Goal: Task Accomplishment & Management: Use online tool/utility

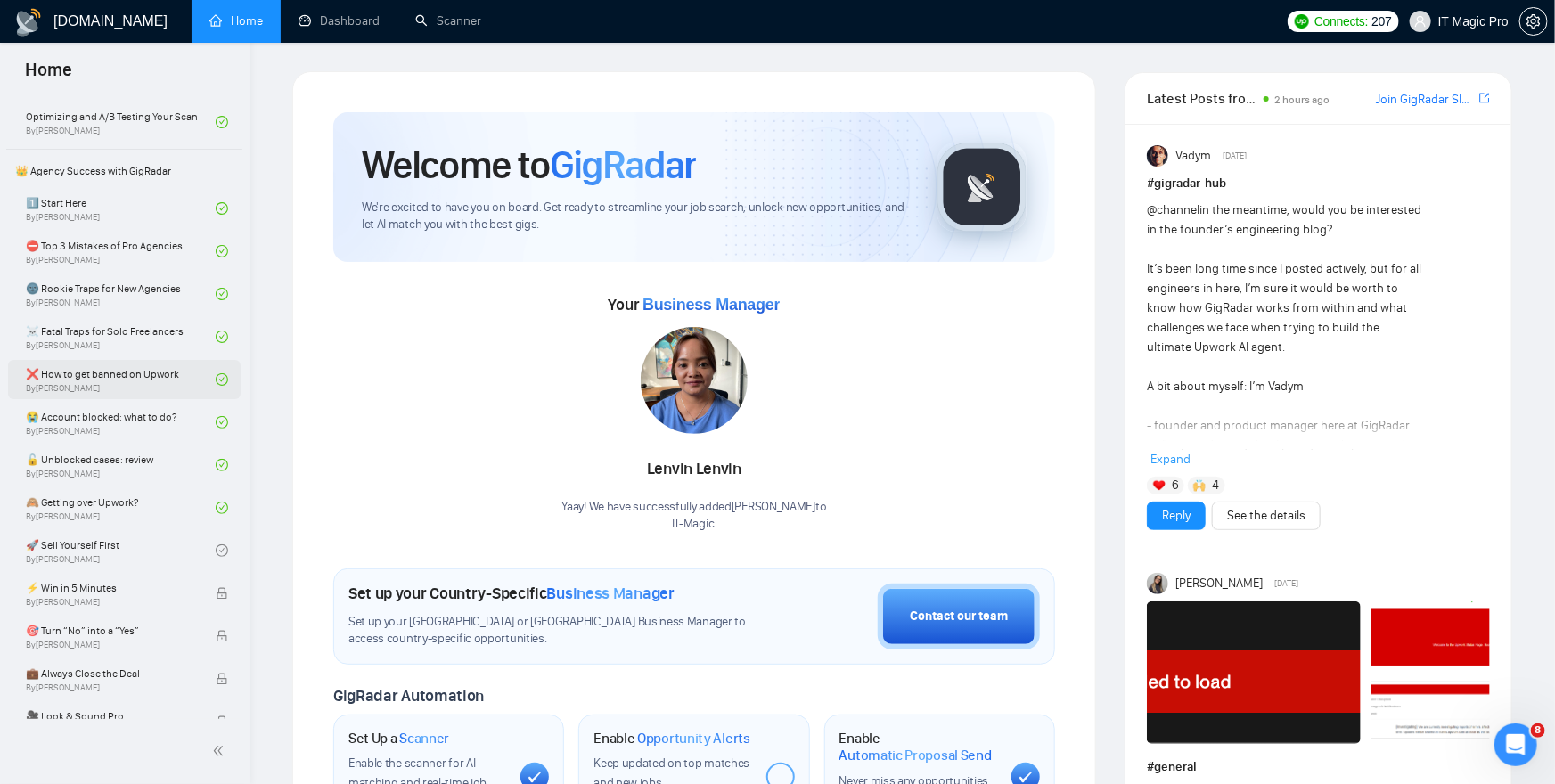
scroll to position [1176, 0]
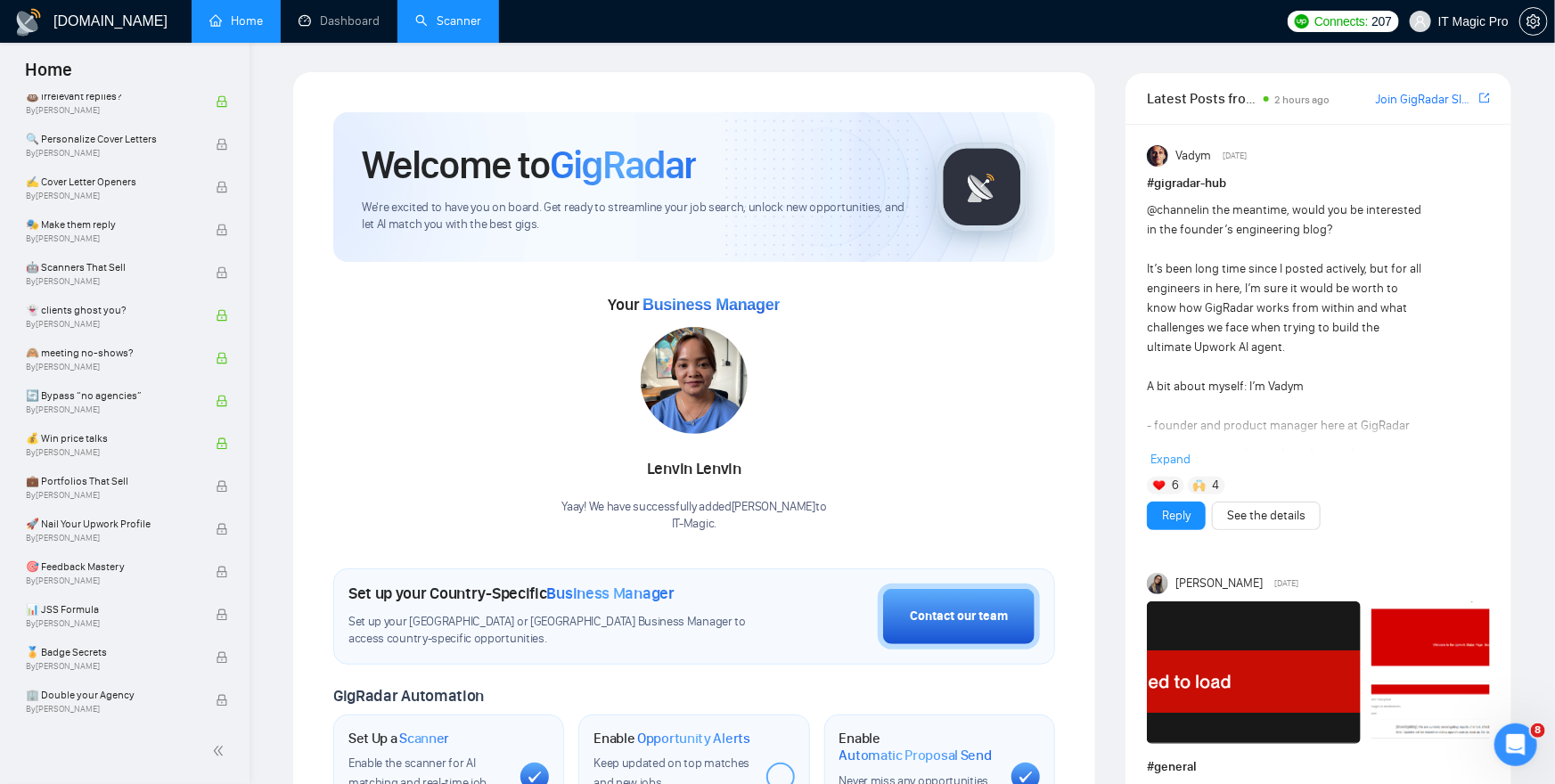
click at [452, 20] on link "Scanner" at bounding box center [448, 21] width 66 height 15
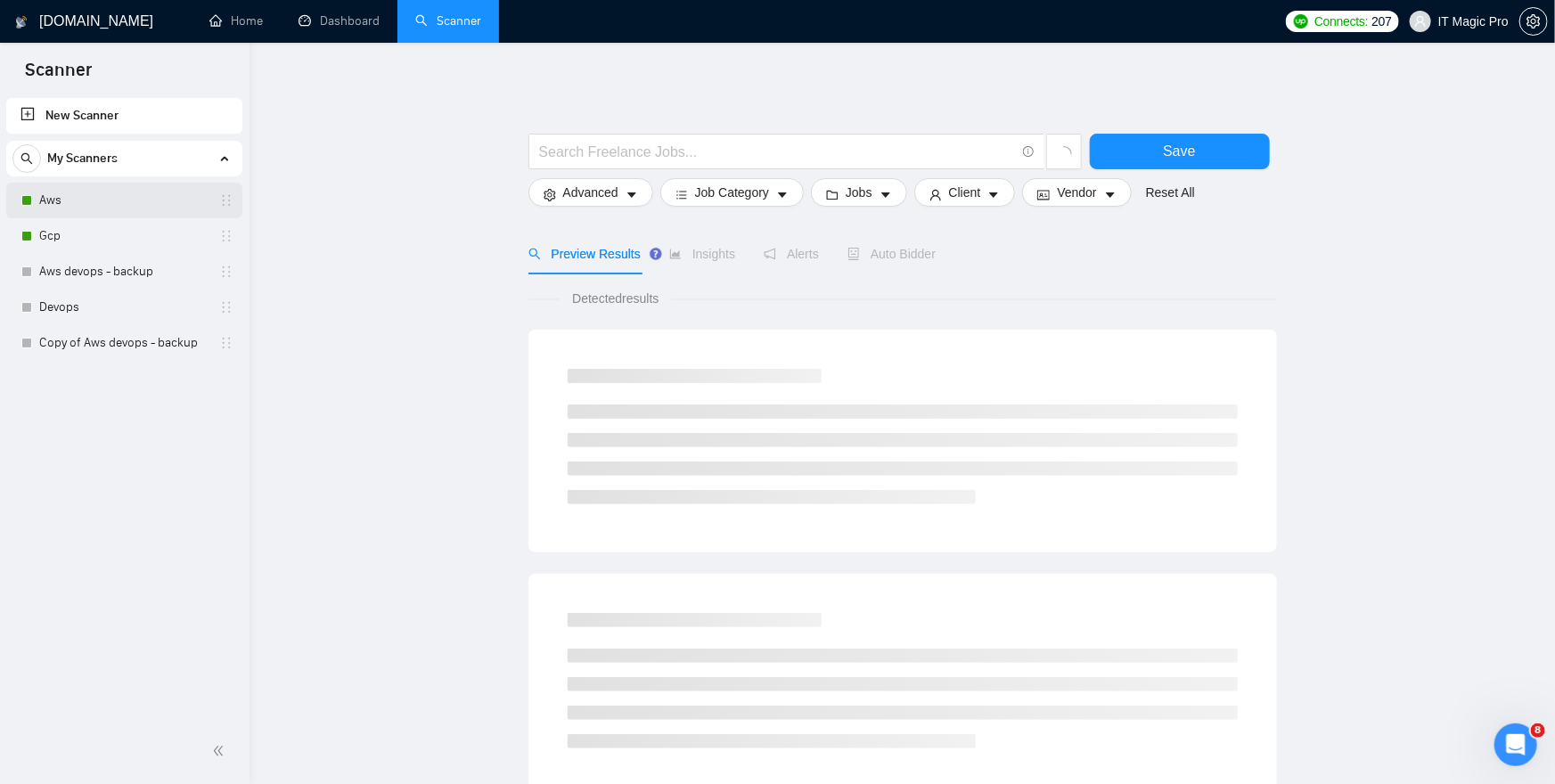
click at [147, 205] on link "Aws" at bounding box center [124, 200] width 169 height 36
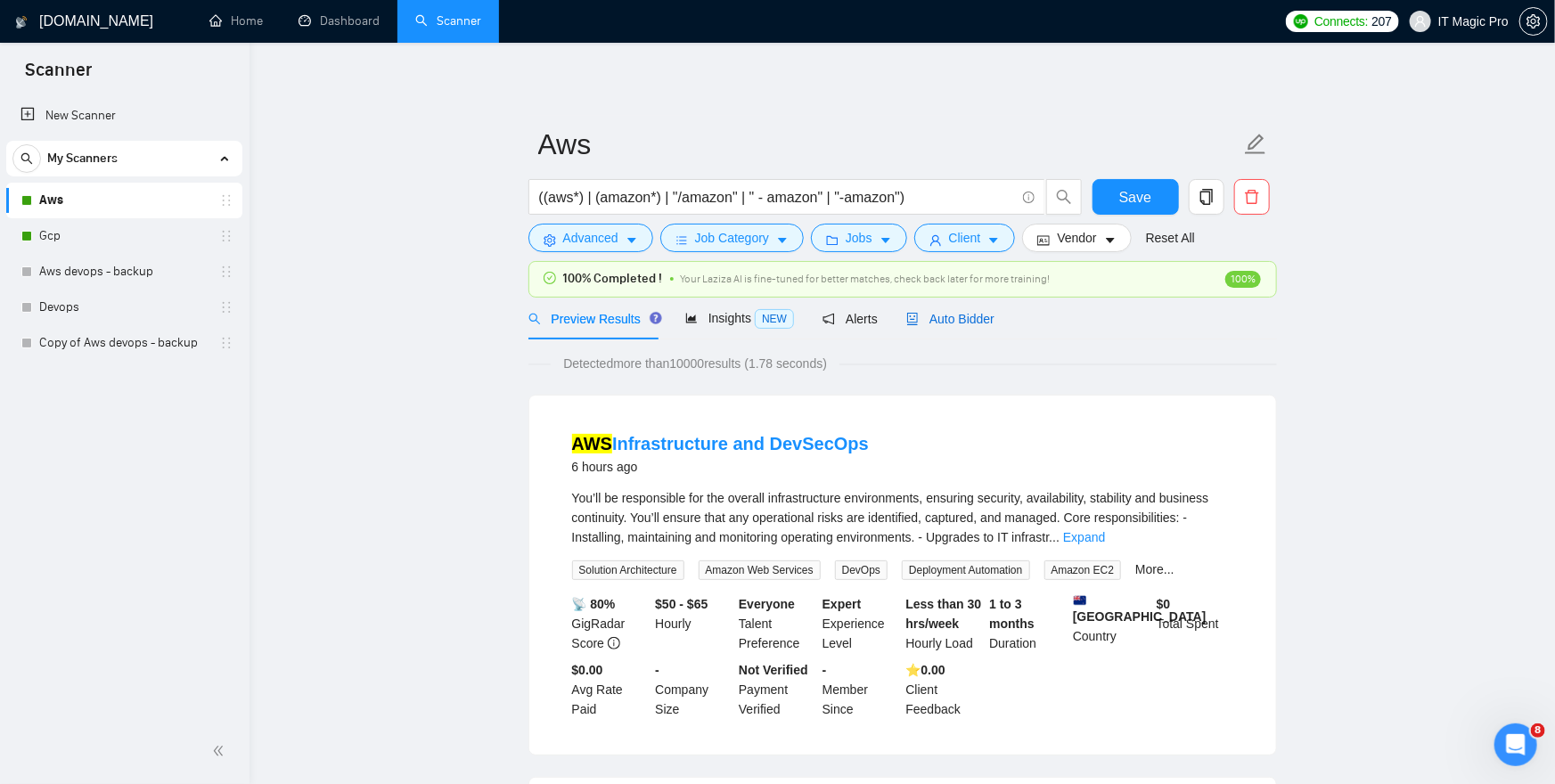
click at [974, 317] on span "Auto Bidder" at bounding box center [950, 318] width 88 height 14
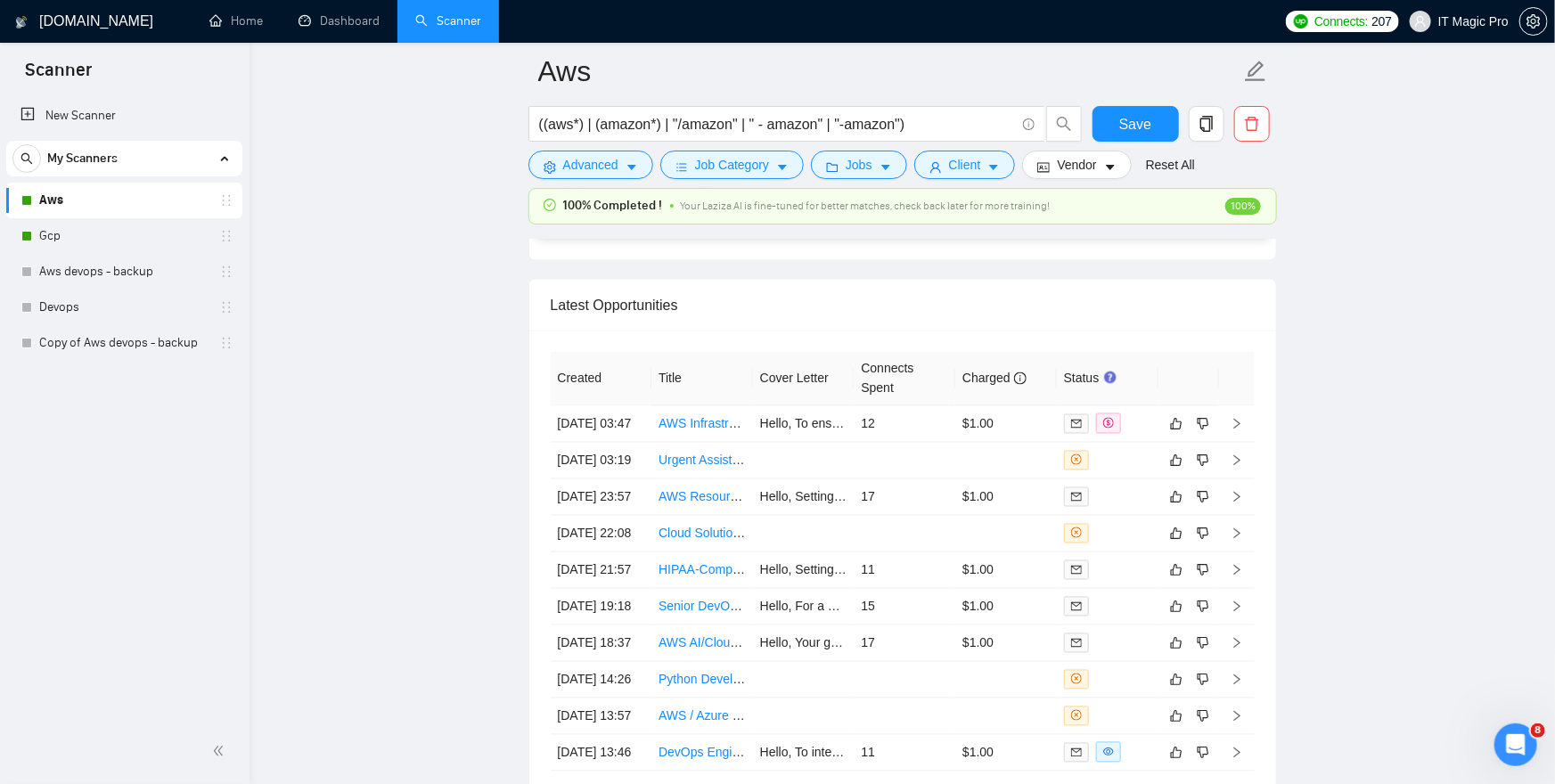
scroll to position [4779, 0]
click at [1238, 426] on icon "right" at bounding box center [1236, 422] width 6 height 11
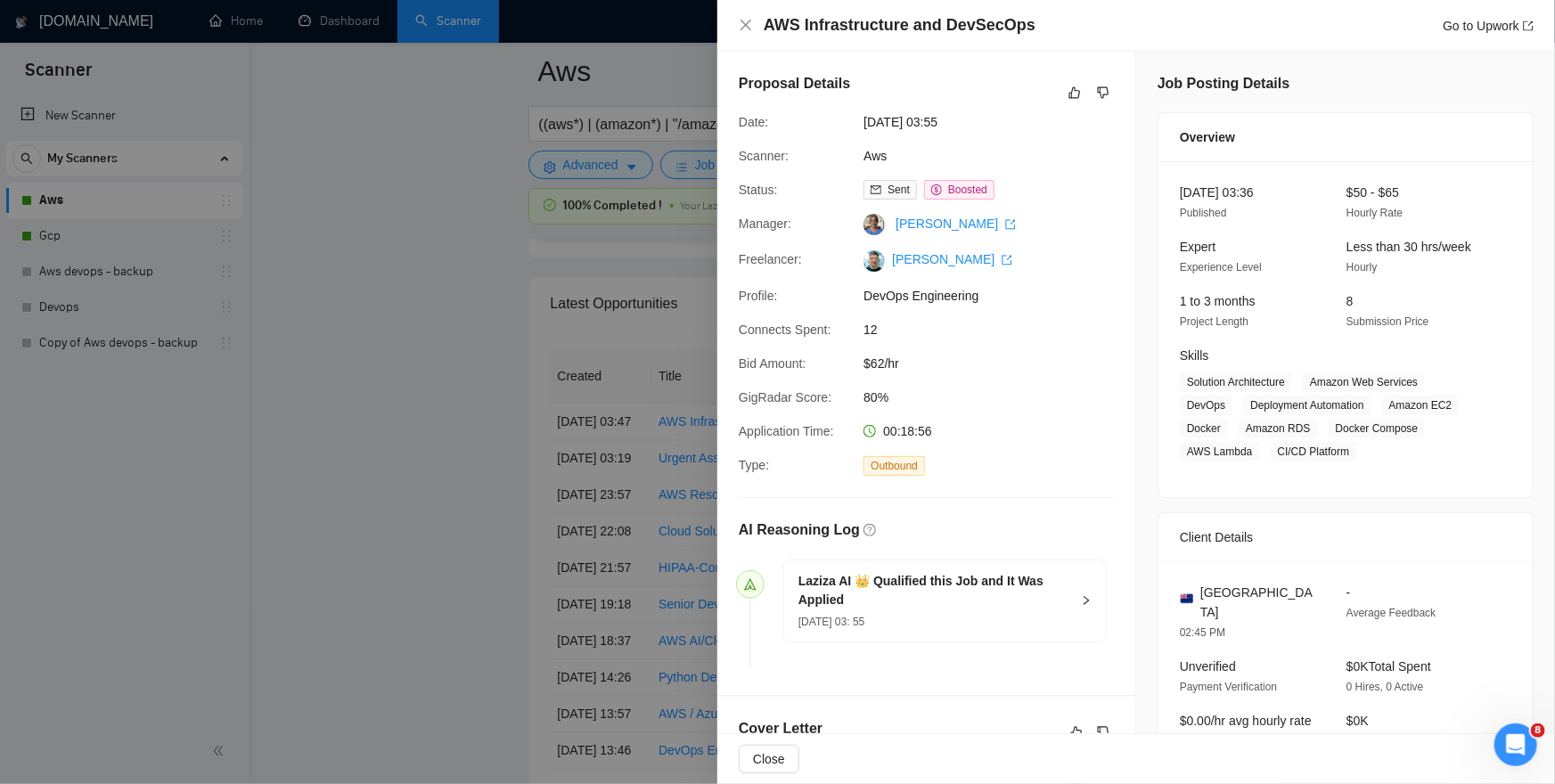
click at [1085, 596] on icon "right" at bounding box center [1085, 600] width 11 height 11
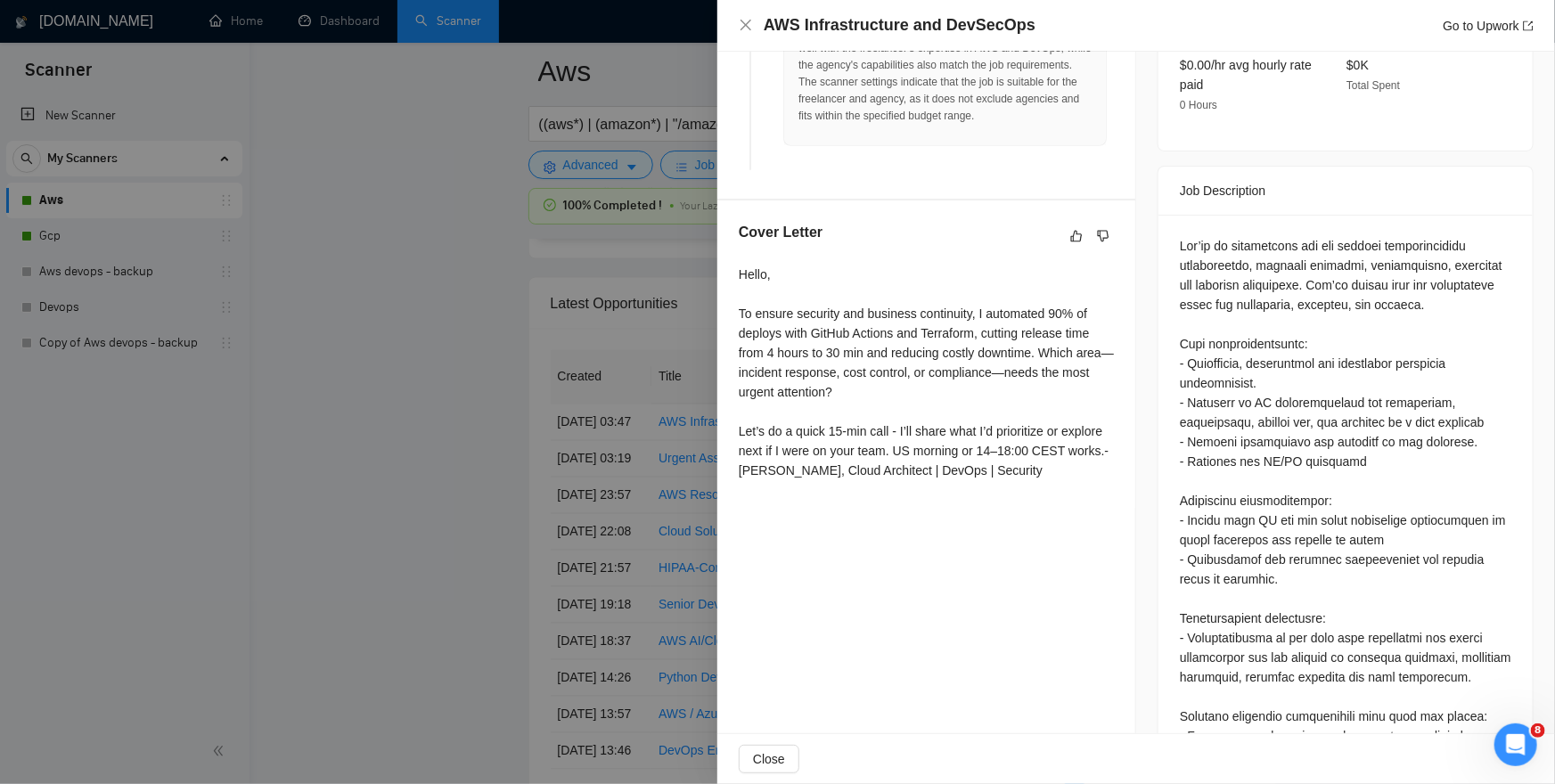
scroll to position [658, 0]
click at [349, 387] on div at bounding box center [778, 392] width 1555 height 784
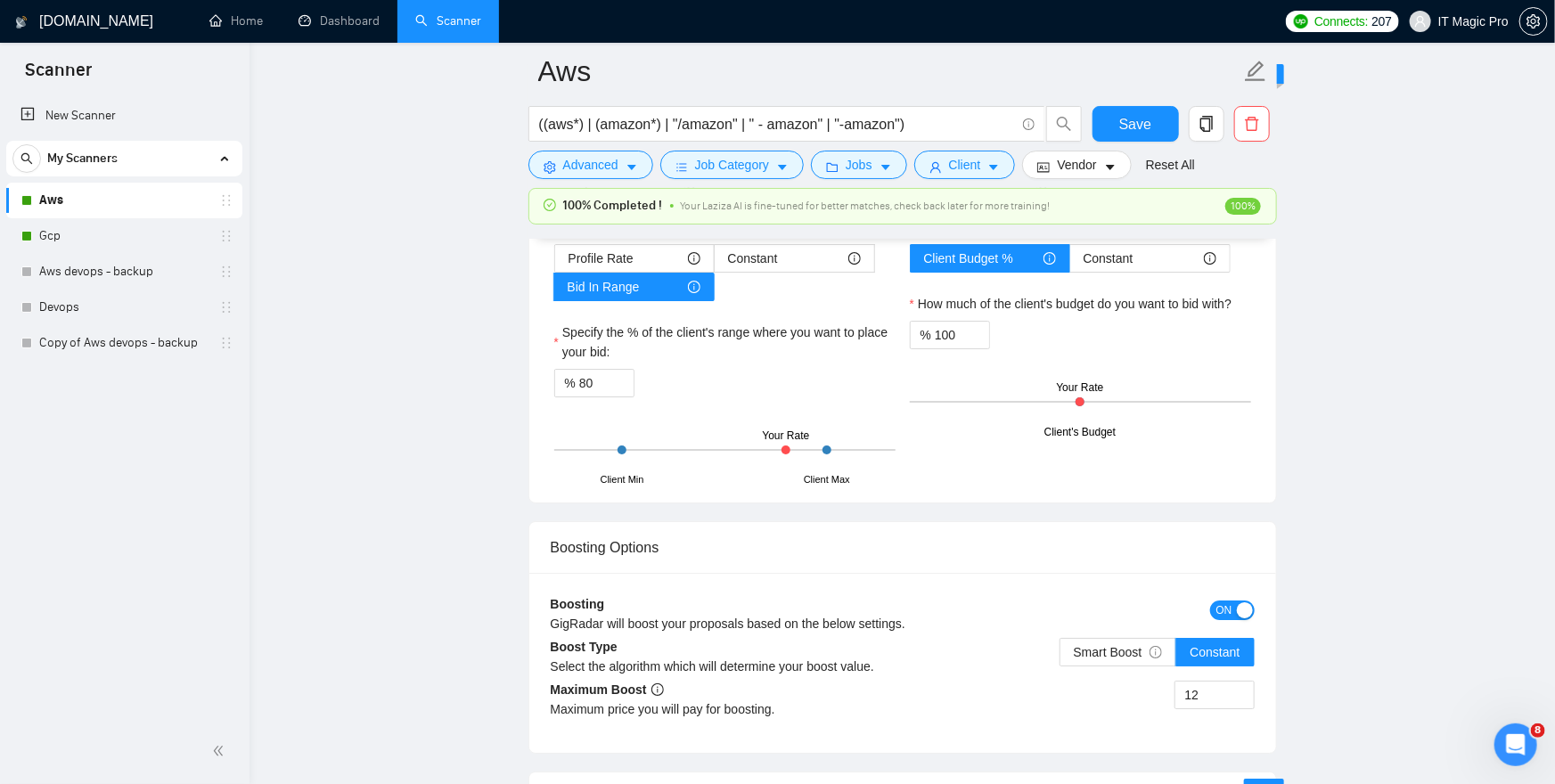
scroll to position [2905, 0]
